Goal: Register for event/course

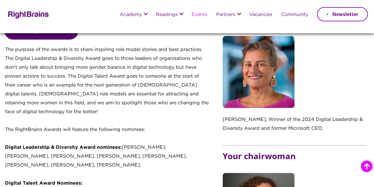
scroll to position [385, 0]
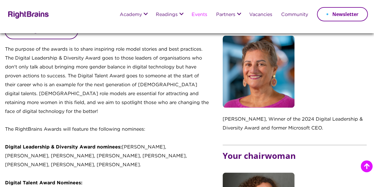
click at [34, 39] on link "Register now!" at bounding box center [41, 30] width 74 height 17
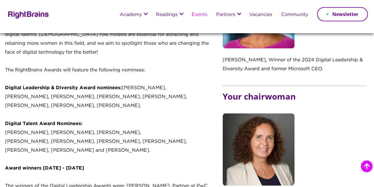
scroll to position [474, 0]
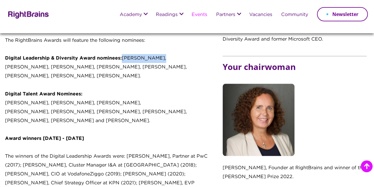
drag, startPoint x: 121, startPoint y: 71, endPoint x: 157, endPoint y: 72, distance: 36.1
click at [157, 72] on p "Digital Leadership & Diversity Award nominees: [PERSON_NAME], [PERSON_NAME], [P…" at bounding box center [108, 94] width 206 height 80
copy p "Anka Gajentaan"
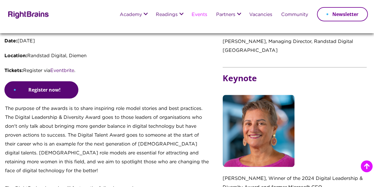
scroll to position [414, 0]
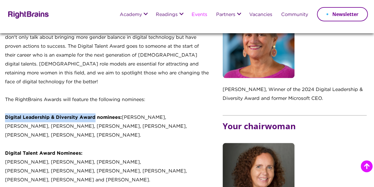
drag, startPoint x: 6, startPoint y: 131, endPoint x: 94, endPoint y: 131, distance: 88.2
click at [94, 120] on strong "Digital Leadership & Diversity Award nominees:" at bounding box center [63, 117] width 117 height 4
copy strong "Digital Leadership & Diversity Award"
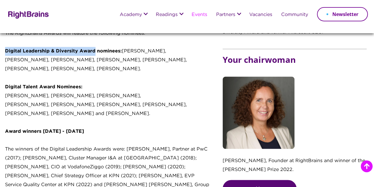
scroll to position [474, 0]
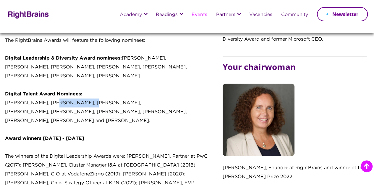
drag, startPoint x: 47, startPoint y: 117, endPoint x: 81, endPoint y: 118, distance: 34.0
click at [81, 118] on p "Digital Leadership & Diversity Award nominees: [PERSON_NAME], [PERSON_NAME], [P…" at bounding box center [108, 94] width 206 height 80
copy p "[PERSON_NAME]"
drag, startPoint x: 85, startPoint y: 116, endPoint x: 115, endPoint y: 117, distance: 30.2
click at [115, 117] on p "Digital Leadership & Diversity Award nominees: [PERSON_NAME], [PERSON_NAME], [P…" at bounding box center [108, 94] width 206 height 80
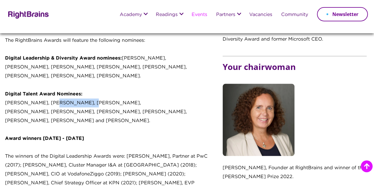
copy p "[PERSON_NAME]"
drag, startPoint x: 5, startPoint y: 126, endPoint x: 43, endPoint y: 129, distance: 38.3
click at [43, 129] on p "Digital Leadership & Diversity Award nominees: [PERSON_NAME], [PERSON_NAME], [P…" at bounding box center [108, 94] width 206 height 80
copy p "[PERSON_NAME]"
drag, startPoint x: 47, startPoint y: 126, endPoint x: 72, endPoint y: 126, distance: 25.5
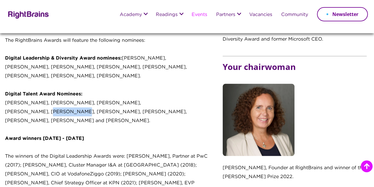
click at [72, 127] on p "Digital Leadership & Diversity Award nominees: [PERSON_NAME], [PERSON_NAME], [P…" at bounding box center [108, 94] width 206 height 80
copy p "[PERSON_NAME]"
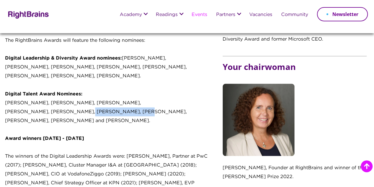
drag, startPoint x: 77, startPoint y: 127, endPoint x: 126, endPoint y: 127, distance: 49.4
click at [126, 127] on p "Digital Leadership & Diversity Award nominees: [PERSON_NAME], [PERSON_NAME], [P…" at bounding box center [108, 94] width 206 height 80
copy p "[PERSON_NAME]"
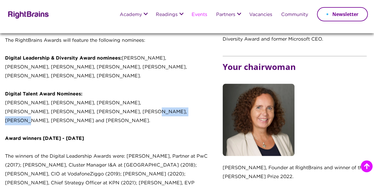
drag, startPoint x: 130, startPoint y: 127, endPoint x: 171, endPoint y: 125, distance: 40.9
click at [171, 125] on p "Digital Leadership & Diversity Award nominees: [PERSON_NAME], [PERSON_NAME], [P…" at bounding box center [108, 94] width 206 height 80
copy p "Valentine Couture"
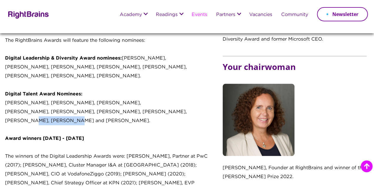
drag, startPoint x: 175, startPoint y: 127, endPoint x: 22, endPoint y: 130, distance: 152.8
click at [23, 134] on p "Digital Leadership & Diversity Award nominees: [PERSON_NAME], [PERSON_NAME], [P…" at bounding box center [108, 94] width 206 height 80
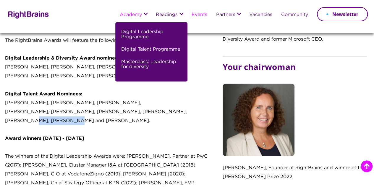
copy p "[PERSON_NAME]"
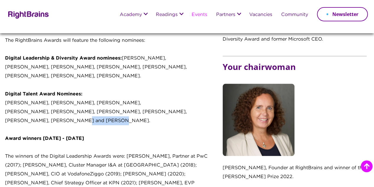
drag, startPoint x: 26, startPoint y: 135, endPoint x: 57, endPoint y: 135, distance: 31.4
click at [57, 134] on p "Digital Leadership & Diversity Award nominees: [PERSON_NAME], [PERSON_NAME], [P…" at bounding box center [108, 94] width 206 height 80
copy p "[PERSON_NAME]"
drag, startPoint x: 81, startPoint y: 135, endPoint x: 112, endPoint y: 96, distance: 50.5
click at [97, 134] on p "Digital Leadership & Diversity Award nominees: [PERSON_NAME], [PERSON_NAME], [P…" at bounding box center [108, 94] width 206 height 80
